Goal: Task Accomplishment & Management: Use online tool/utility

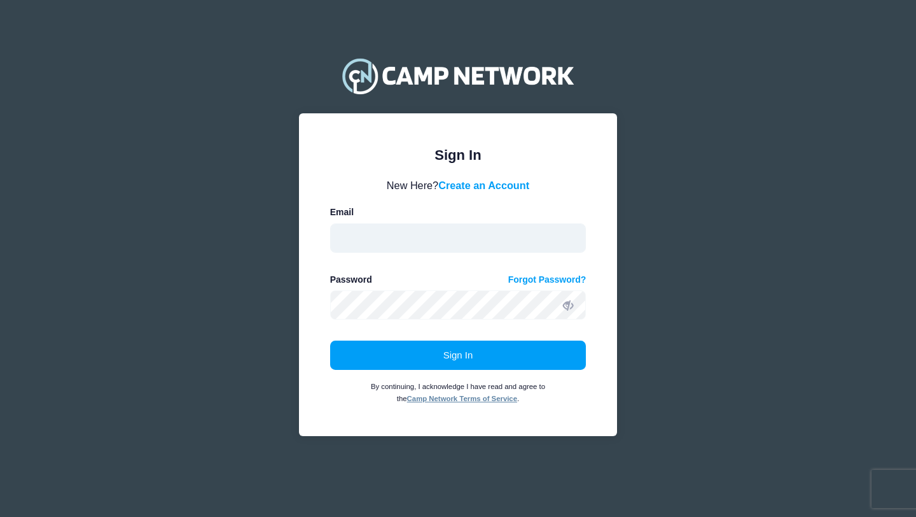
click at [487, 244] on input "email" at bounding box center [458, 237] width 256 height 29
type input "michael.corrado@villanova.edu"
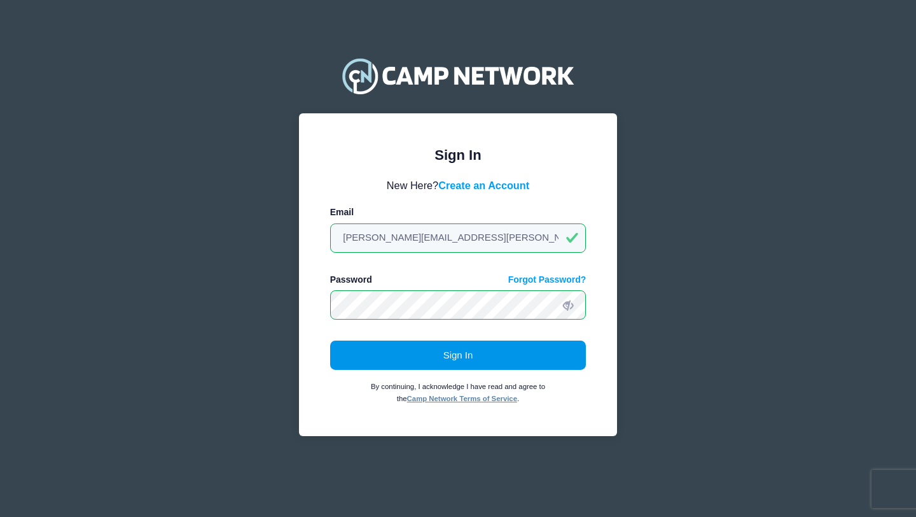
click at [454, 358] on button "Sign In" at bounding box center [458, 354] width 256 height 29
click at [412, 351] on button "Sign In" at bounding box center [458, 354] width 256 height 29
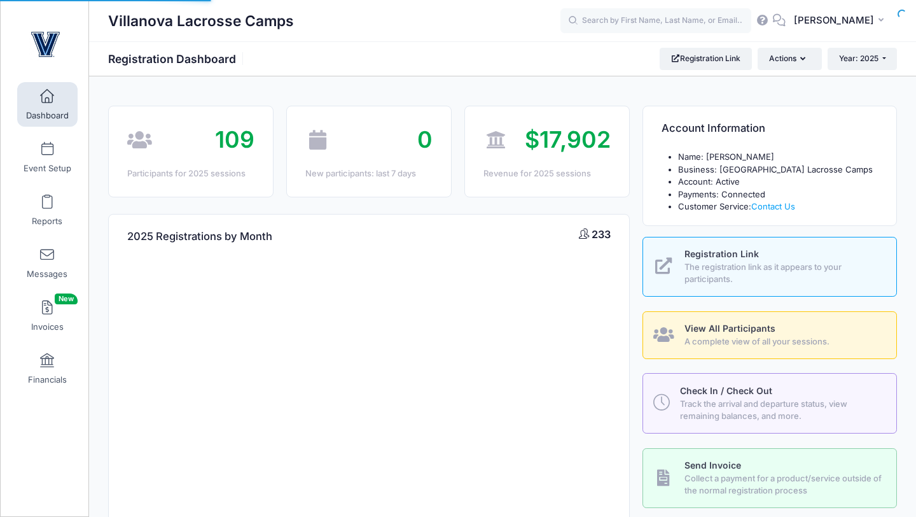
select select
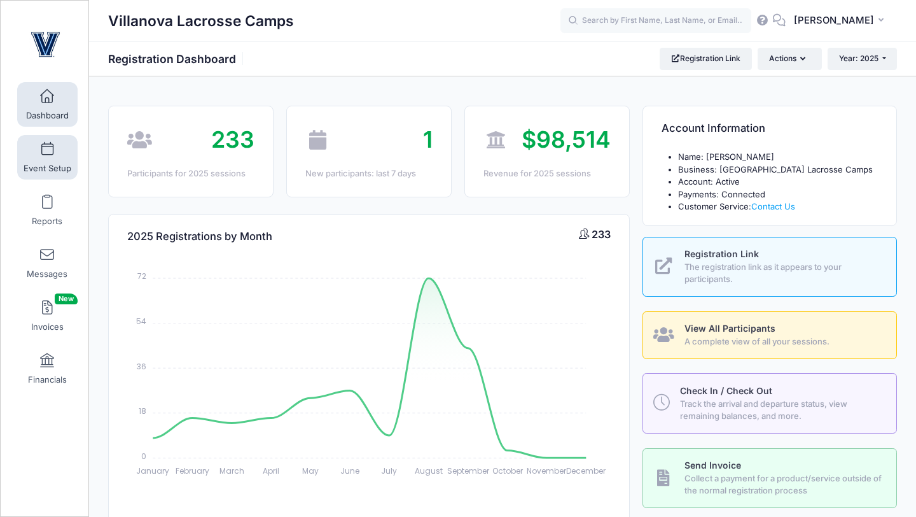
click at [52, 159] on link "Event Setup" at bounding box center [47, 157] width 60 height 45
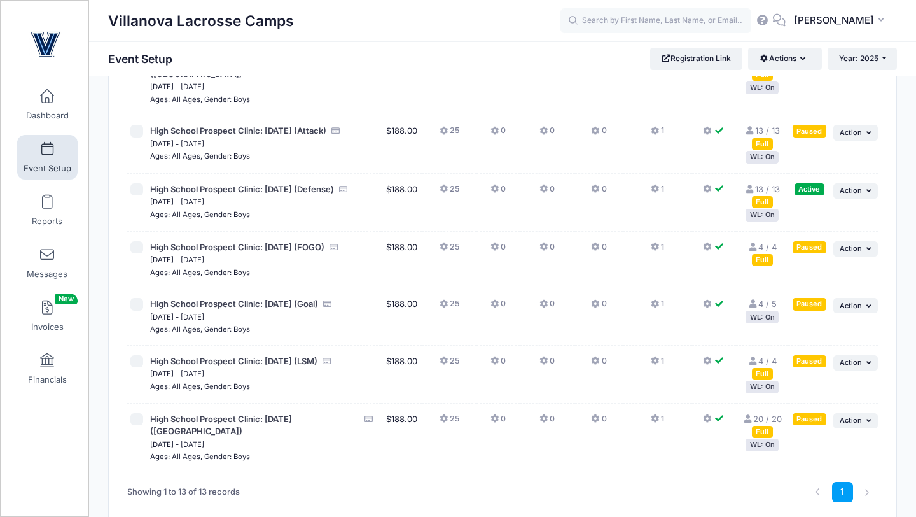
scroll to position [470, 0]
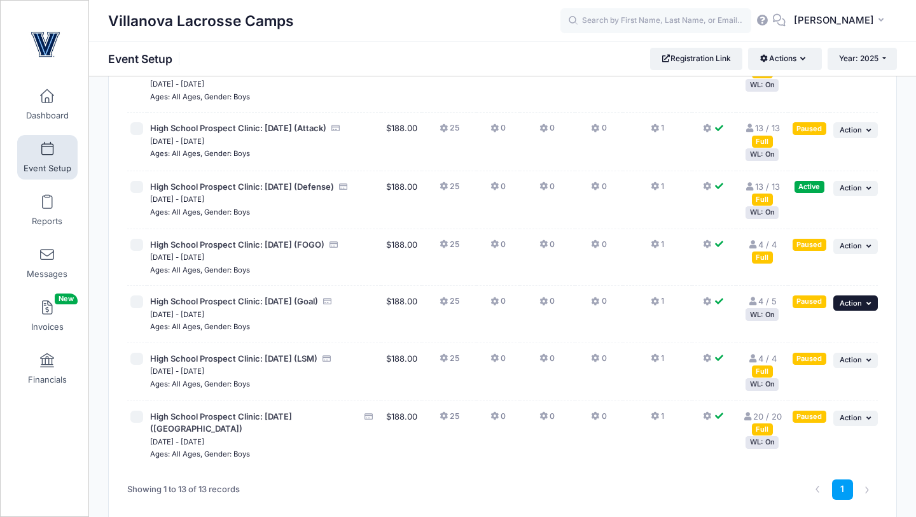
click at [850, 307] on span "Action" at bounding box center [851, 302] width 22 height 9
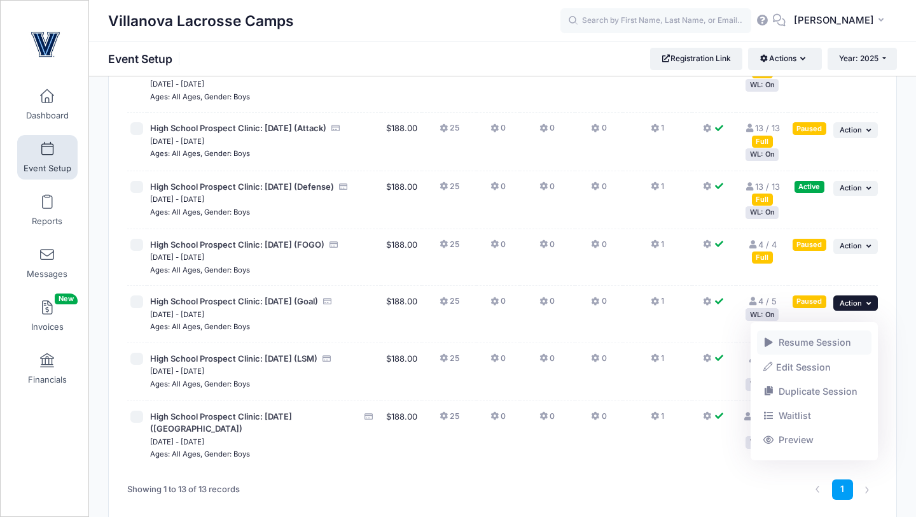
click at [771, 342] on span at bounding box center [769, 342] width 11 height 9
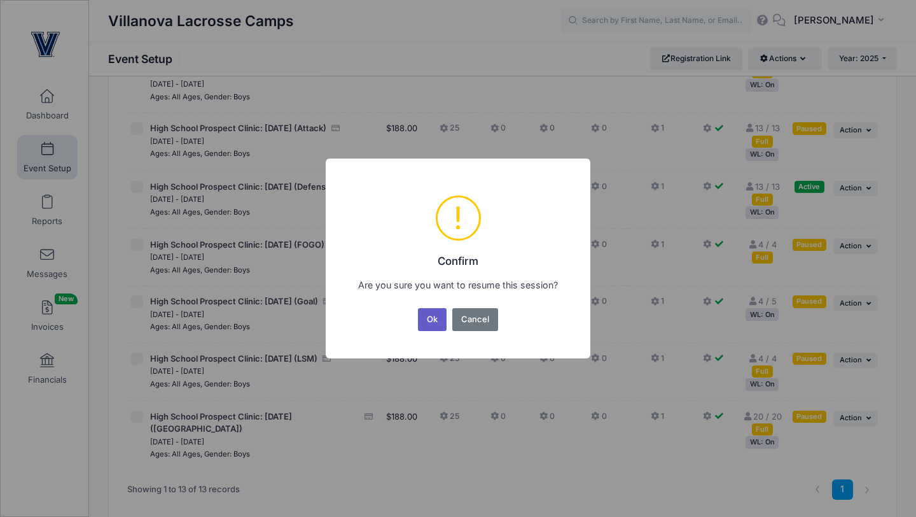
click at [439, 323] on button "Ok" at bounding box center [432, 319] width 29 height 23
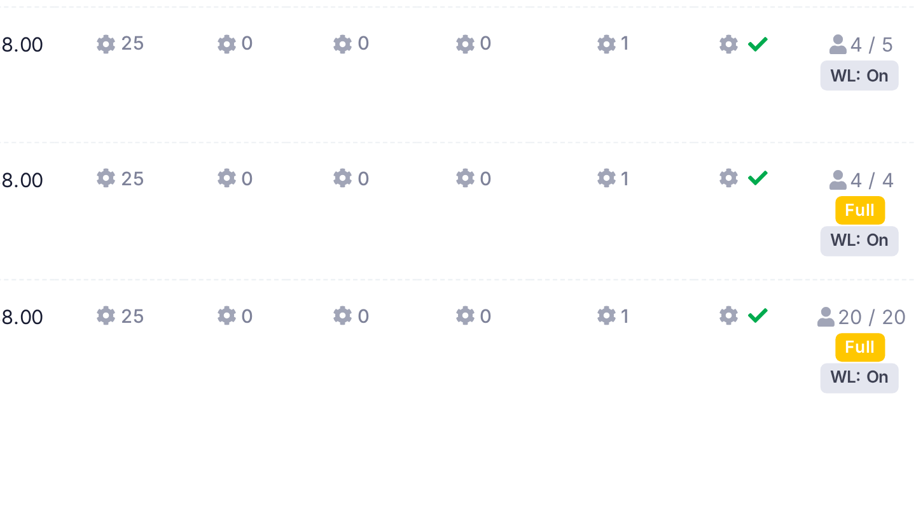
scroll to position [453, 0]
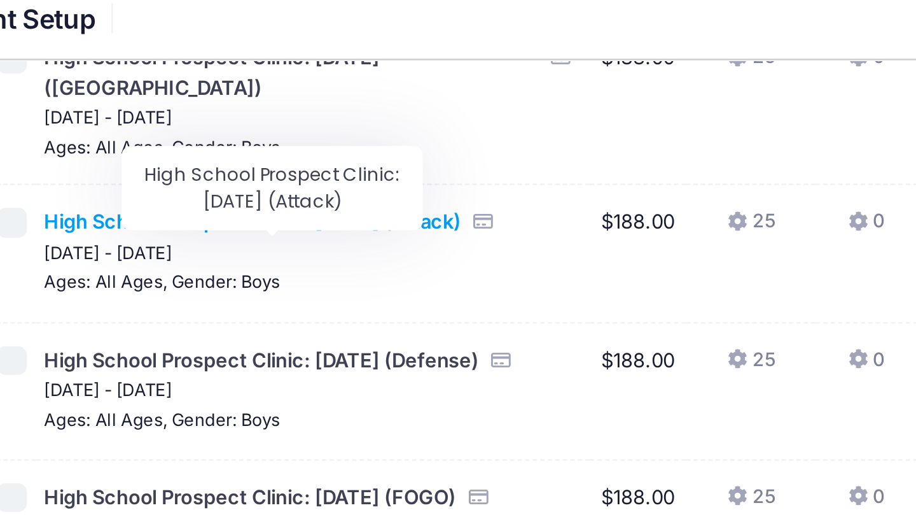
click at [231, 150] on span "High School Prospect Clinic: [DATE] (Attack)" at bounding box center [238, 144] width 176 height 10
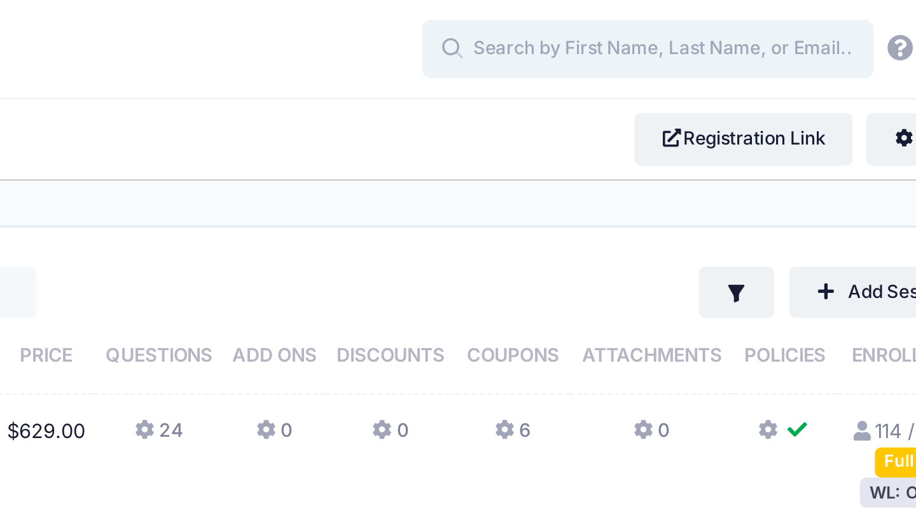
click at [647, 18] on input "text" at bounding box center [656, 20] width 191 height 25
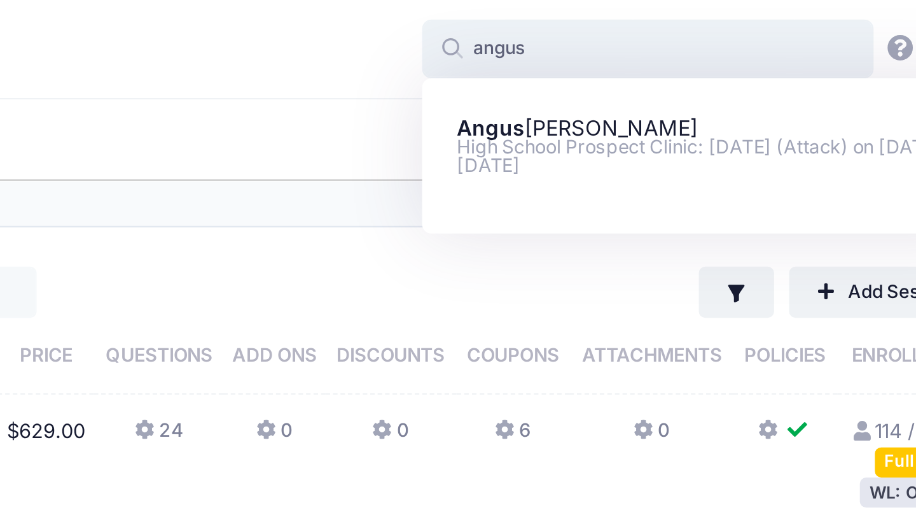
click at [600, 55] on strong "Angus" at bounding box center [589, 53] width 29 height 11
type input "Angus Schwarz (High School Prospect Clinic: October 19 (Attack), Oct-19, 2025)"
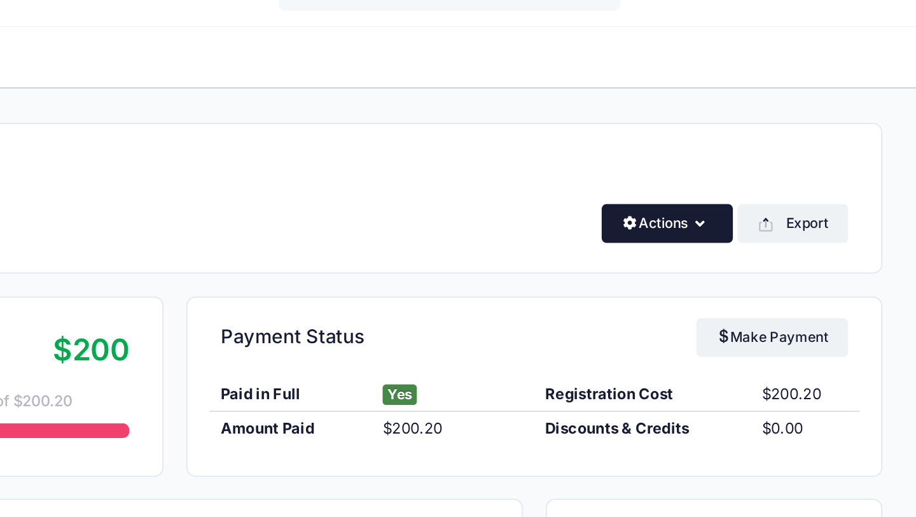
click at [788, 157] on button "Actions" at bounding box center [777, 152] width 73 height 22
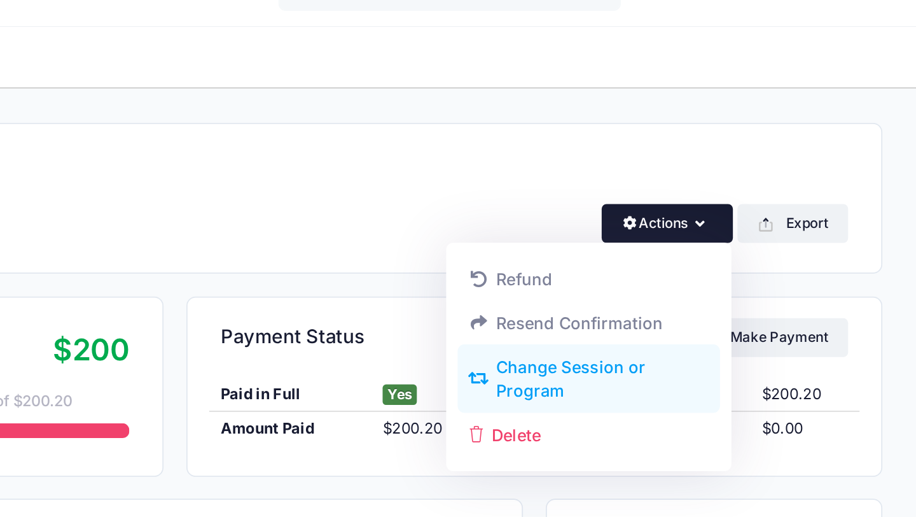
click at [719, 228] on link "Change Session or Program" at bounding box center [734, 239] width 147 height 38
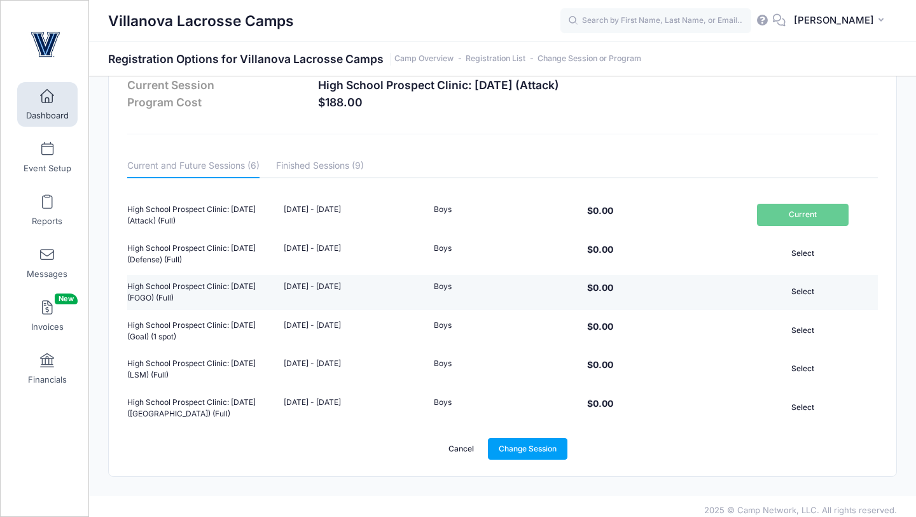
scroll to position [60, 0]
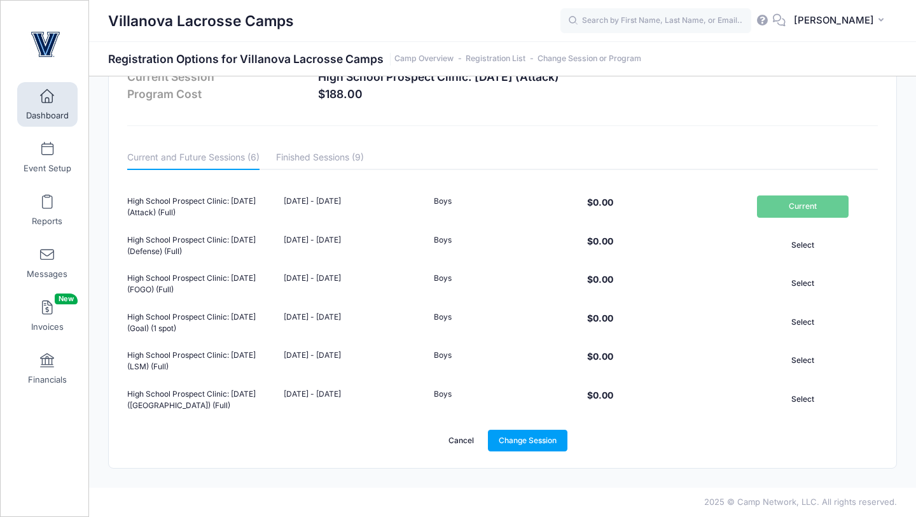
click at [454, 437] on link "Cancel" at bounding box center [462, 441] width 48 height 22
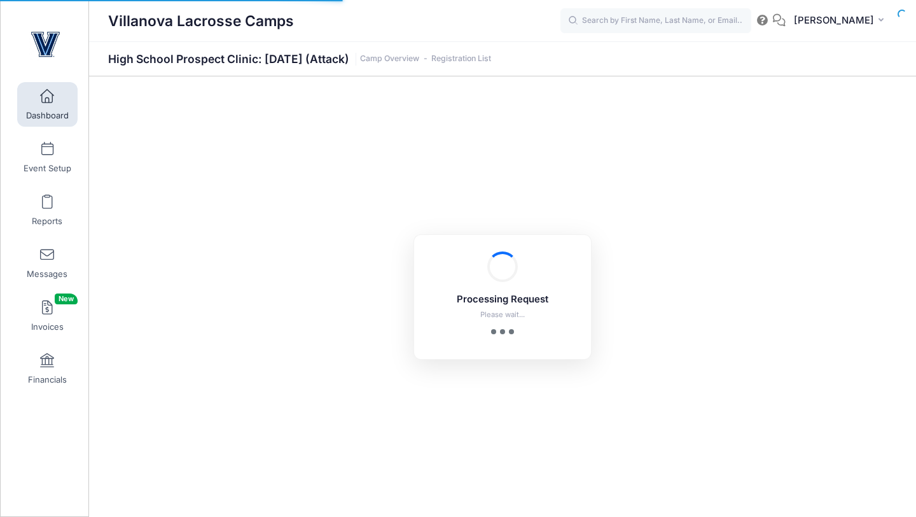
select select "10"
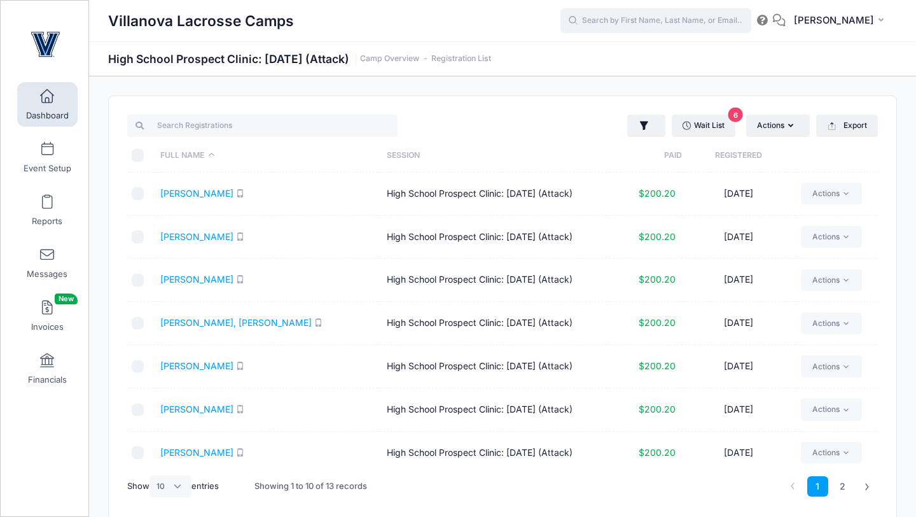
click at [668, 27] on input "text" at bounding box center [656, 20] width 191 height 25
click at [657, 55] on strong "Hollowa" at bounding box center [666, 53] width 36 height 11
type input "Michael Holloway (High School Prospect Clinic: October 19 (Attack), Oct-19, 202…"
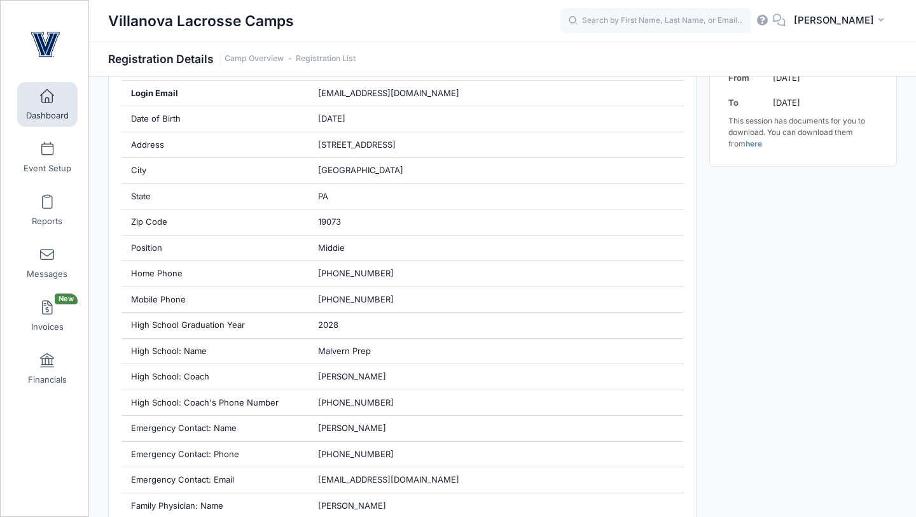
scroll to position [344, 0]
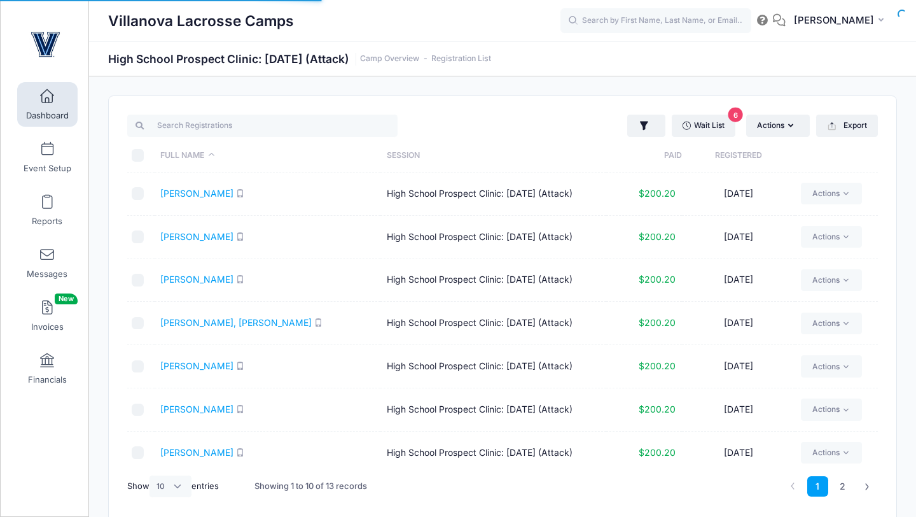
select select "10"
click at [47, 197] on span at bounding box center [47, 202] width 0 height 14
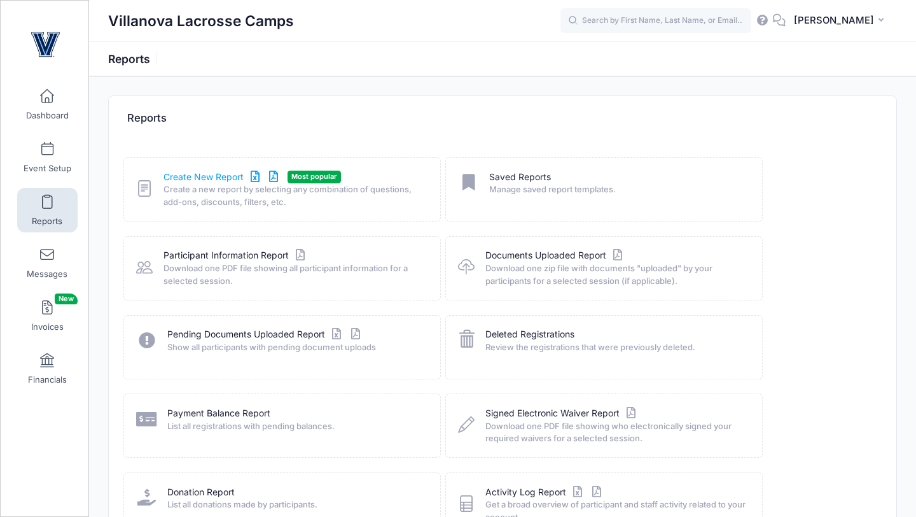
click at [192, 174] on link "Create New Report" at bounding box center [223, 177] width 118 height 13
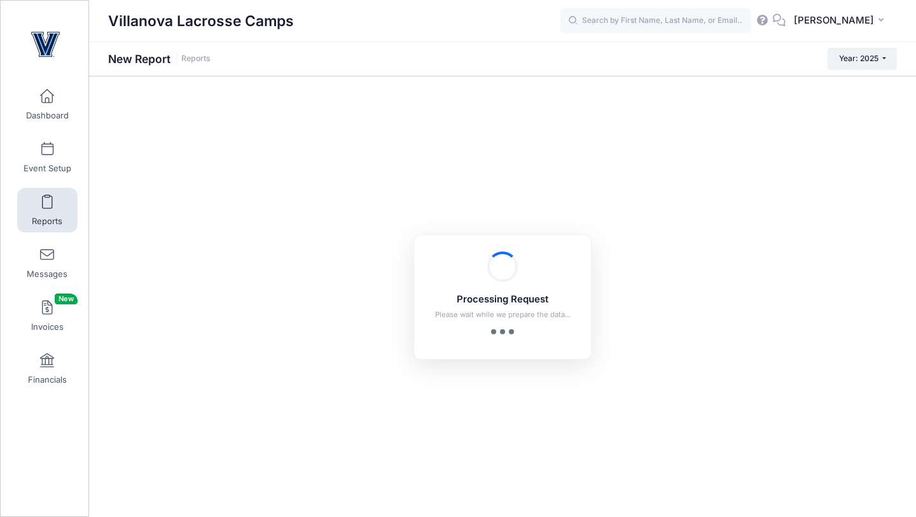
checkbox input "true"
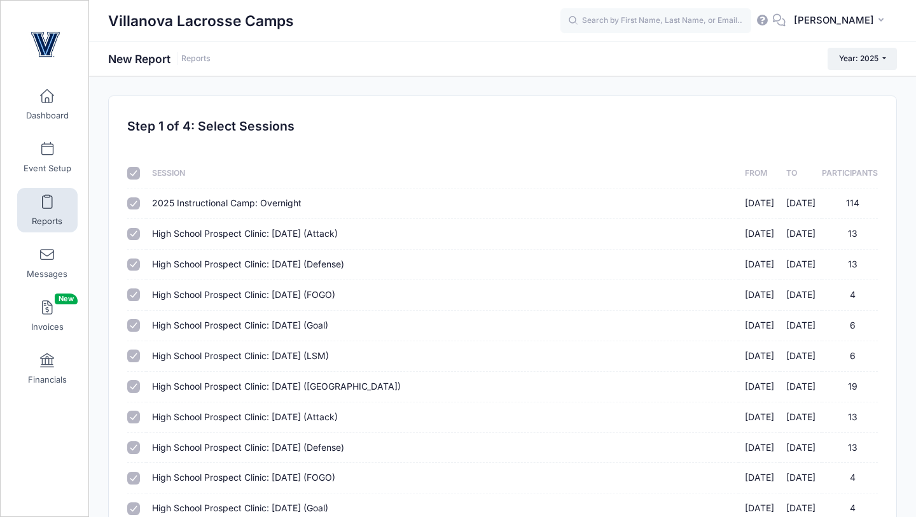
click at [137, 172] on input "checkbox" at bounding box center [133, 173] width 13 height 13
checkbox input "false"
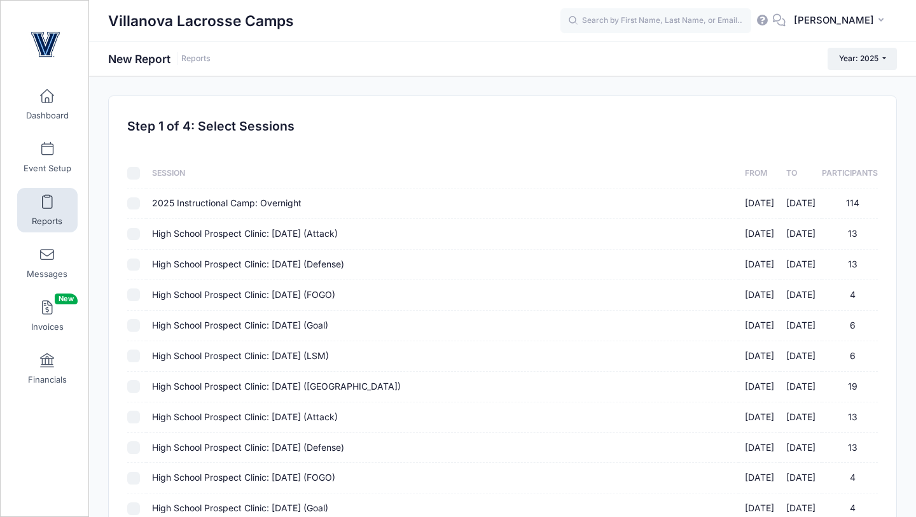
checkbox input "false"
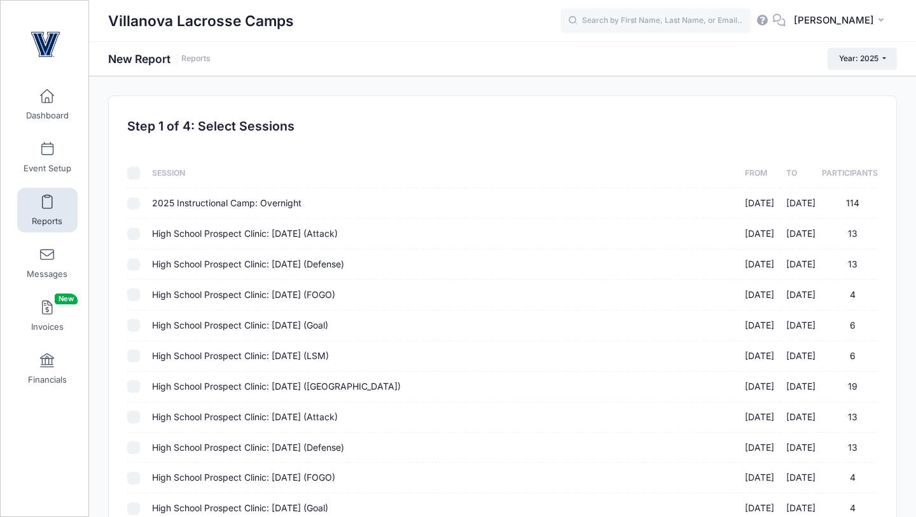
checkbox input "false"
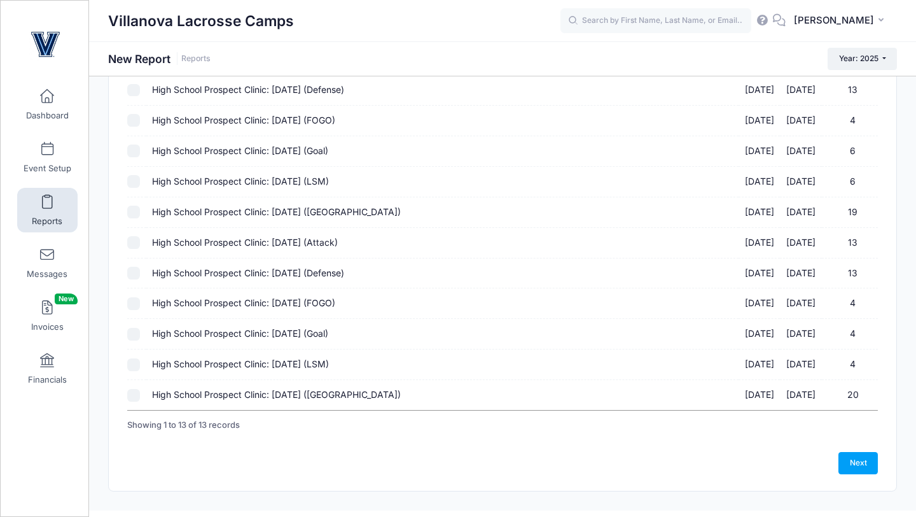
scroll to position [197, 0]
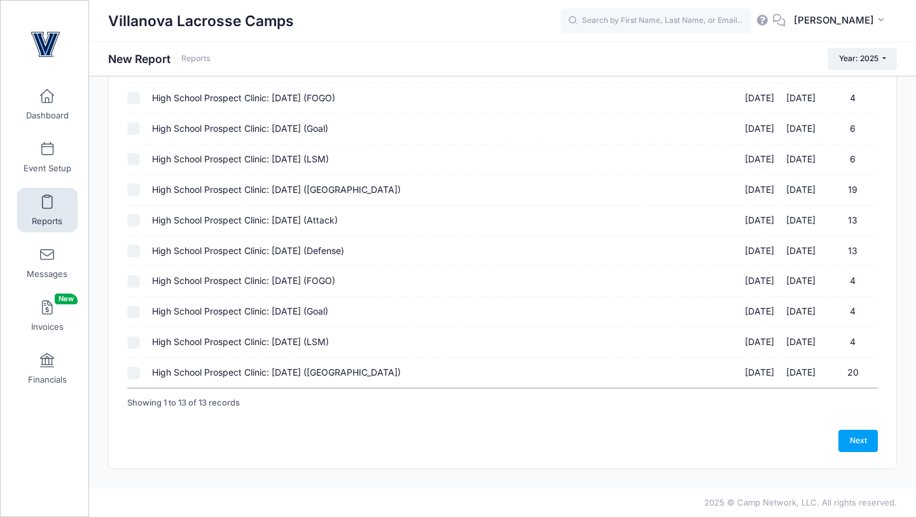
click at [134, 371] on input "High School Prospect Clinic: [DATE] ([GEOGRAPHIC_DATA]) [DATE] - [DATE] 20" at bounding box center [133, 373] width 13 height 13
checkbox input "true"
click at [134, 346] on input "High School Prospect Clinic: [DATE] (LSM) [DATE] - [DATE] 4" at bounding box center [133, 342] width 13 height 13
checkbox input "true"
click at [133, 321] on td at bounding box center [136, 312] width 18 height 31
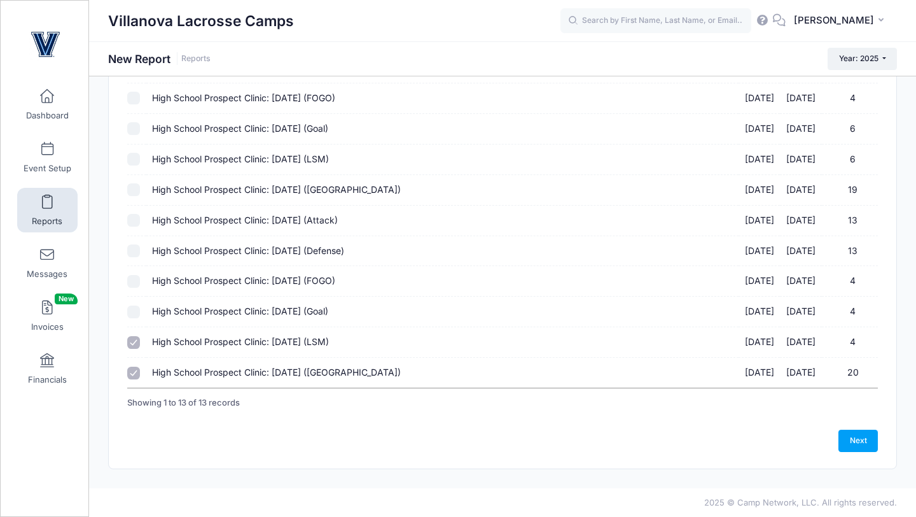
click at [133, 316] on input "High School Prospect Clinic: [DATE] (Goal) [DATE] - [DATE] 4" at bounding box center [133, 311] width 13 height 13
checkbox input "true"
click at [133, 284] on input "High School Prospect Clinic: [DATE] (FOGO) [DATE] - [DATE] 4" at bounding box center [133, 281] width 13 height 13
checkbox input "true"
click at [137, 248] on input "High School Prospect Clinic: [DATE] (Defense) [DATE] - [DATE] 13" at bounding box center [133, 250] width 13 height 13
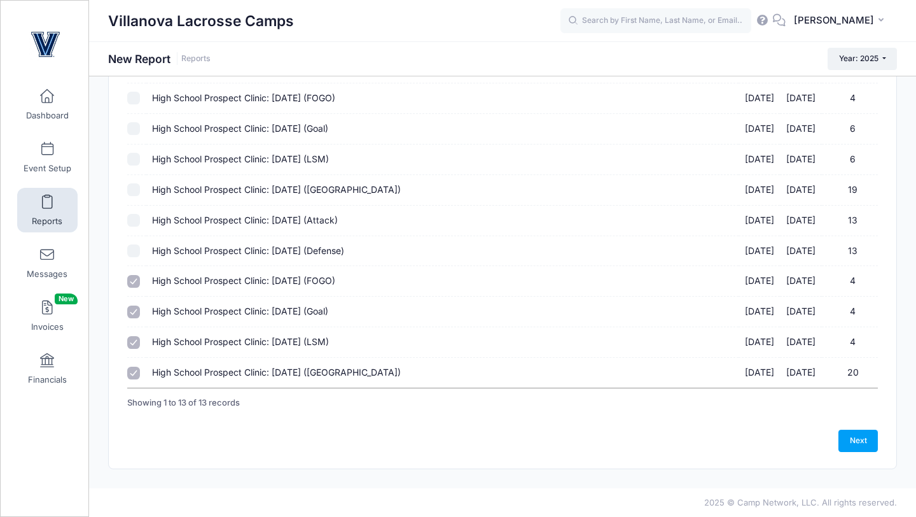
checkbox input "true"
click at [136, 222] on input "High School Prospect Clinic: [DATE] (Attack) [DATE] - [DATE] 13" at bounding box center [133, 220] width 13 height 13
checkbox input "true"
click at [855, 435] on link "Next" at bounding box center [858, 441] width 39 height 22
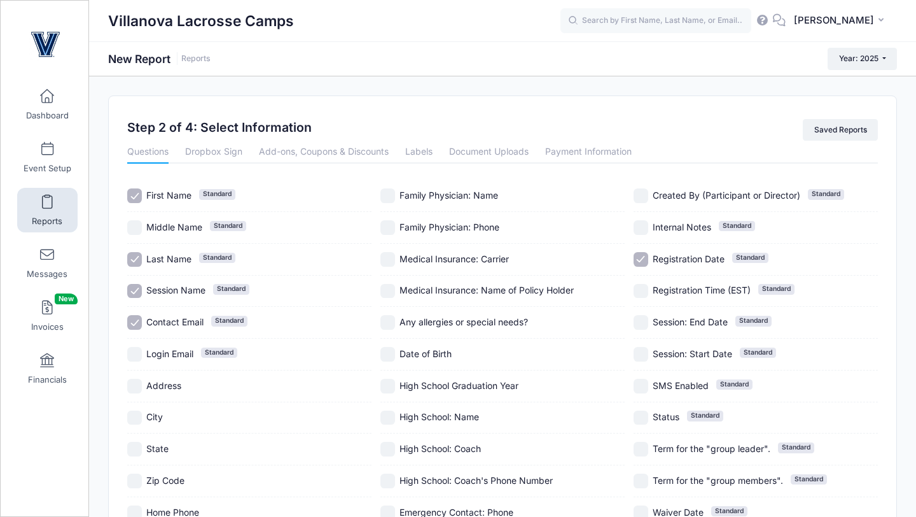
scroll to position [206, 0]
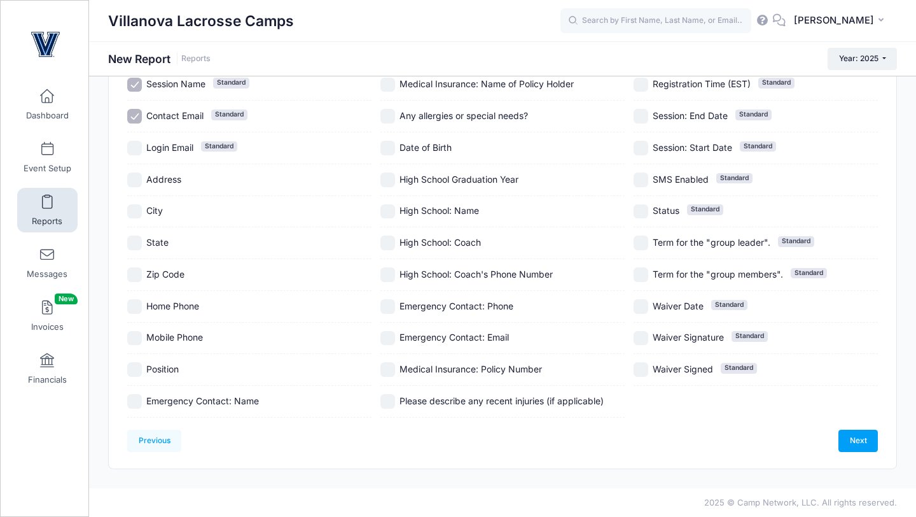
click at [130, 362] on input "Position" at bounding box center [134, 369] width 15 height 15
checkbox input "true"
click at [387, 213] on input "High School: Name" at bounding box center [388, 211] width 15 height 15
checkbox input "true"
click at [399, 181] on label "High School Graduation Year" at bounding box center [503, 179] width 244 height 15
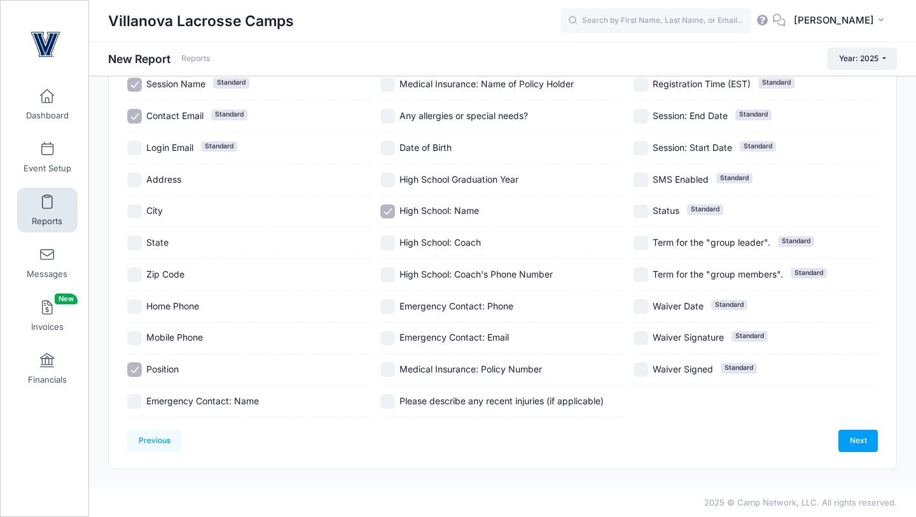
checkbox input "true"
click at [851, 445] on link "Next" at bounding box center [858, 441] width 39 height 22
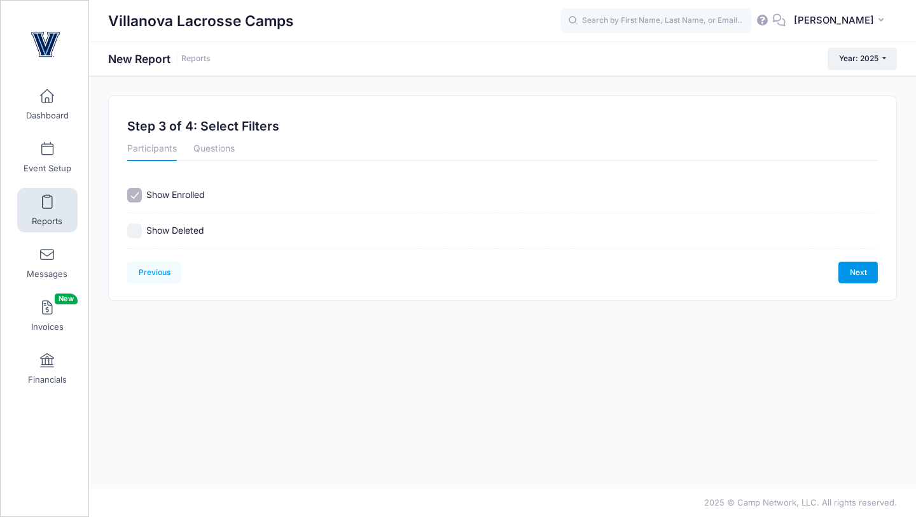
click at [861, 267] on link "Next" at bounding box center [858, 273] width 39 height 22
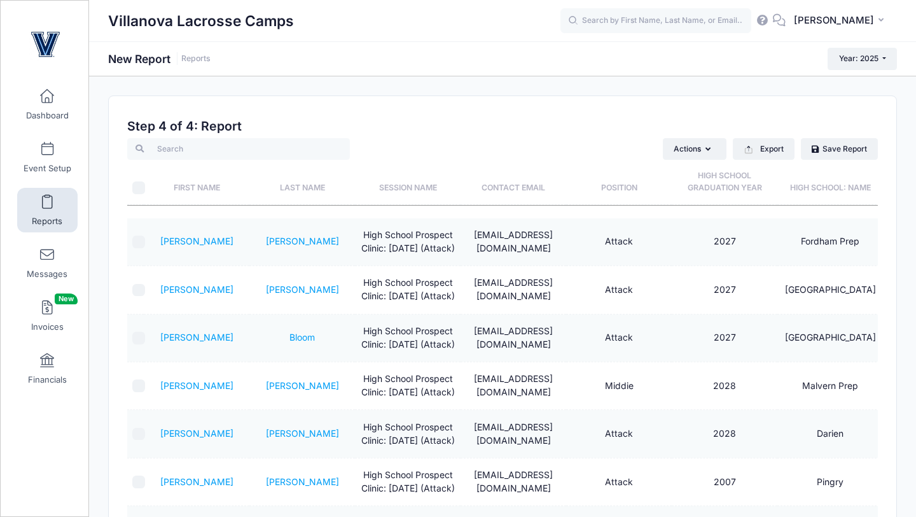
click at [307, 188] on th "Last Name" at bounding box center [302, 182] width 106 height 45
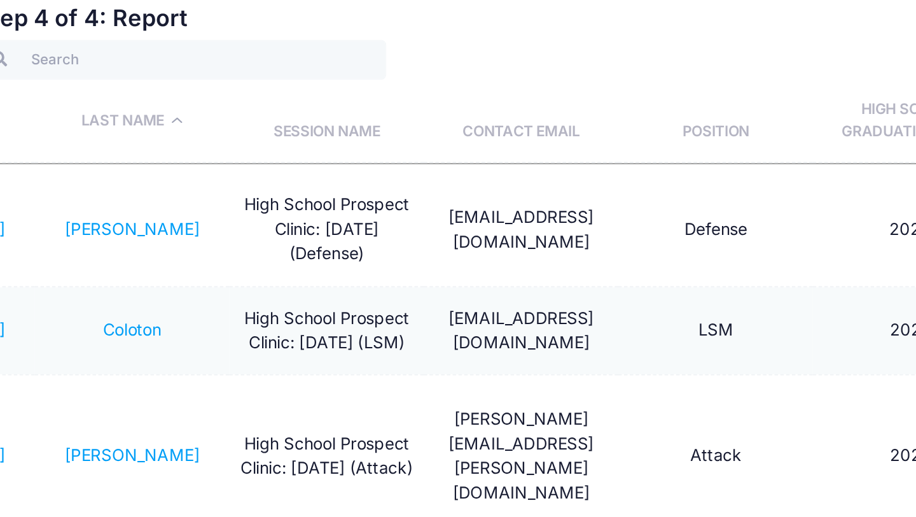
scroll to position [0, 111]
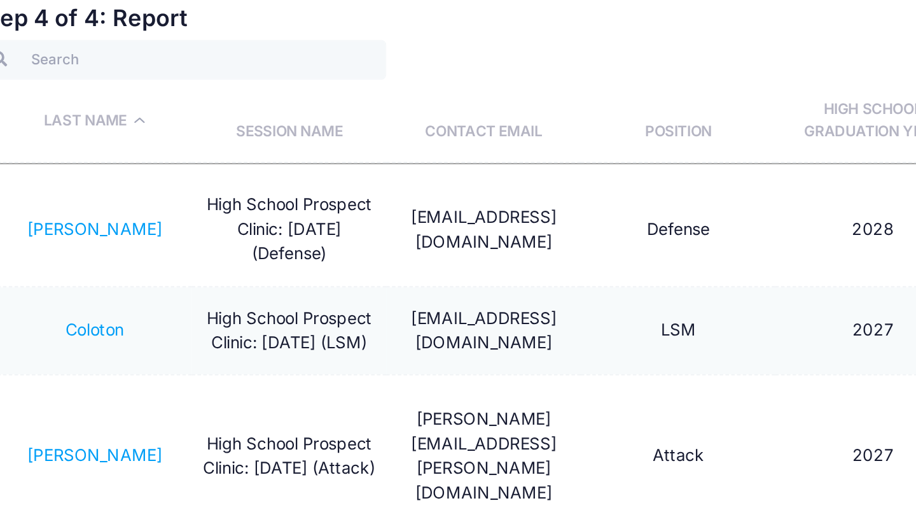
click at [511, 185] on th "Position" at bounding box center [509, 182] width 106 height 45
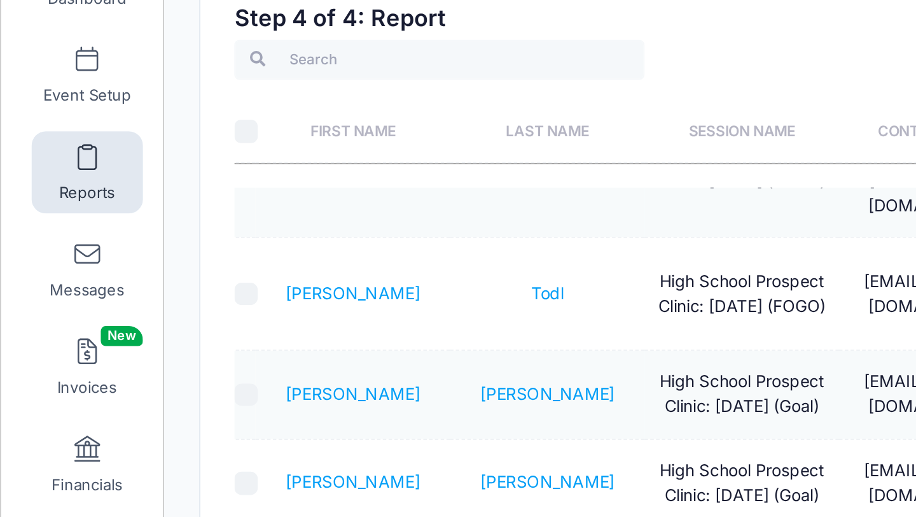
scroll to position [0, 0]
